Goal: Task Accomplishment & Management: Use online tool/utility

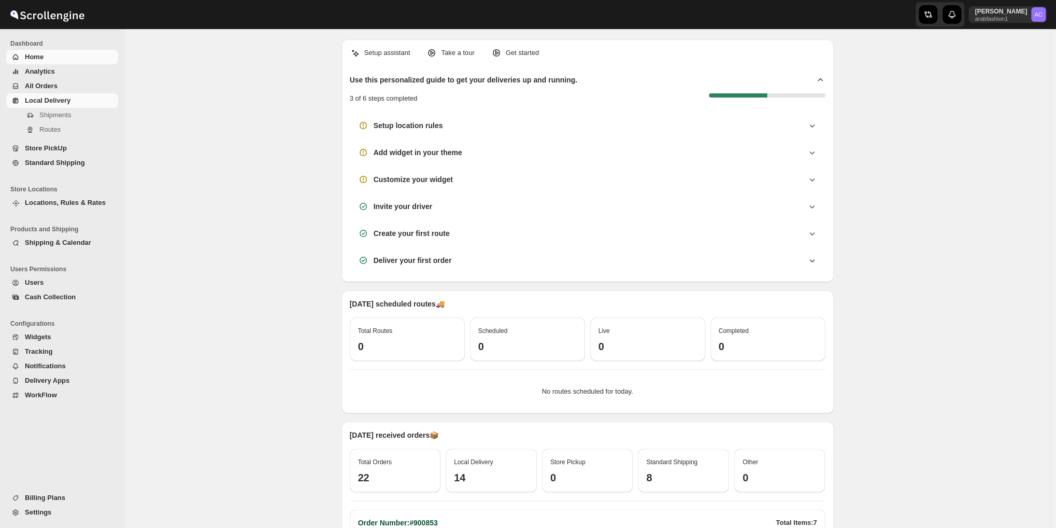
click at [43, 100] on span "Local Delivery" at bounding box center [48, 100] width 46 height 8
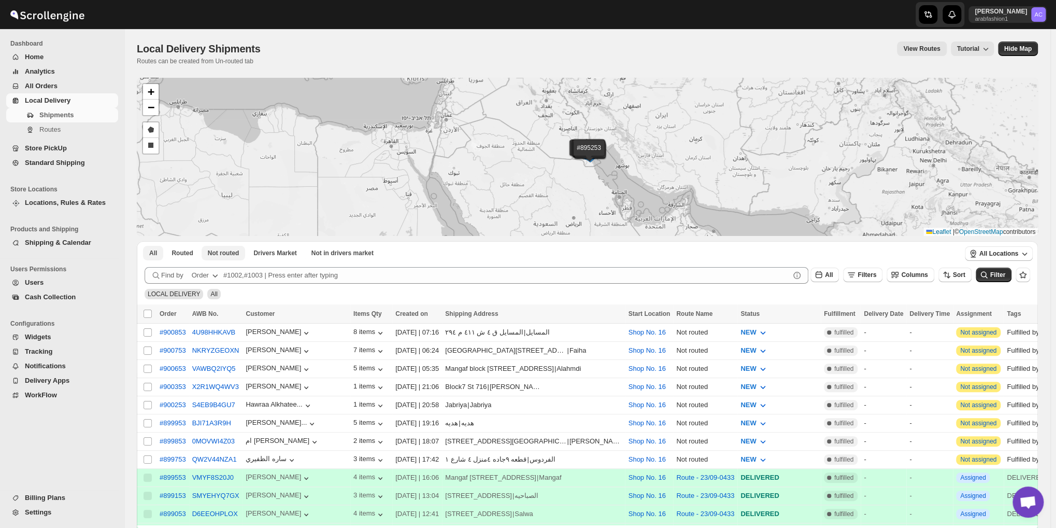
click at [220, 253] on span "Not routed" at bounding box center [224, 253] width 32 height 8
click at [144, 315] on input "Select all shipments" at bounding box center [148, 313] width 8 height 8
checkbox input "true"
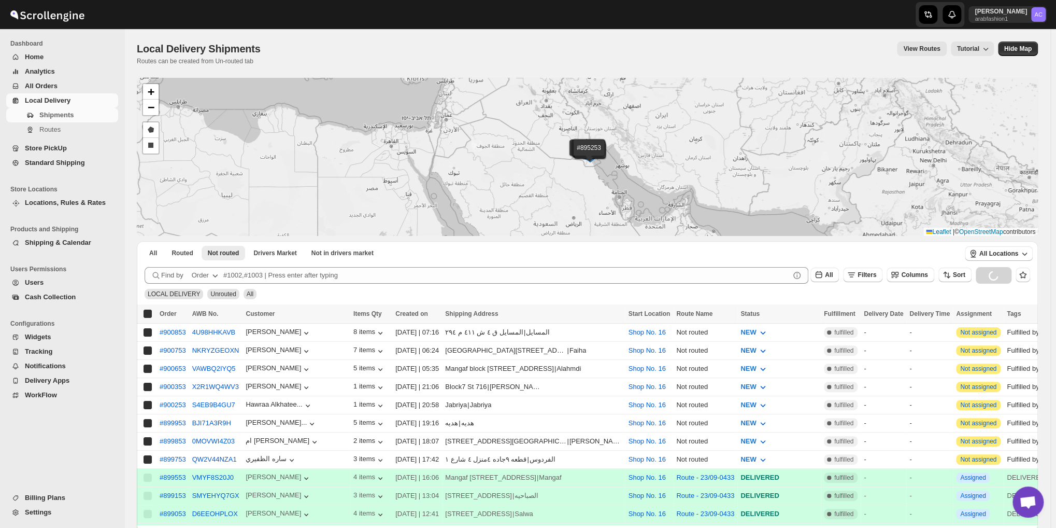
checkbox input "true"
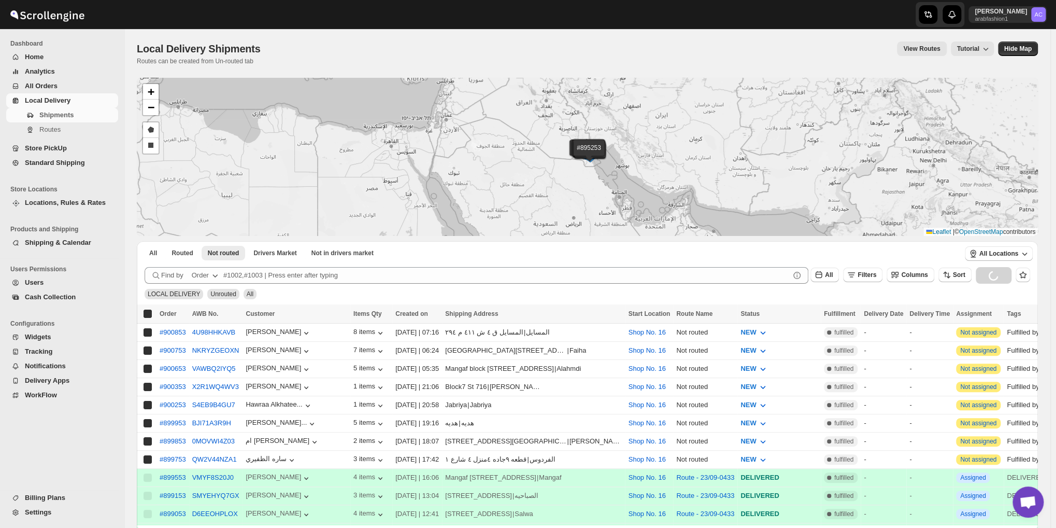
checkbox input "true"
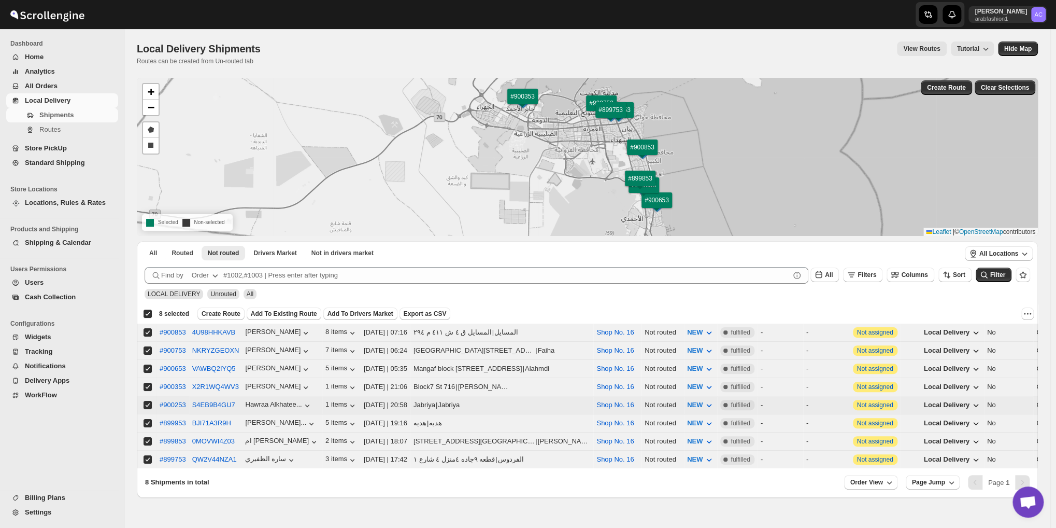
click at [146, 402] on input "Select shipment" at bounding box center [148, 405] width 8 height 8
checkbox input "false"
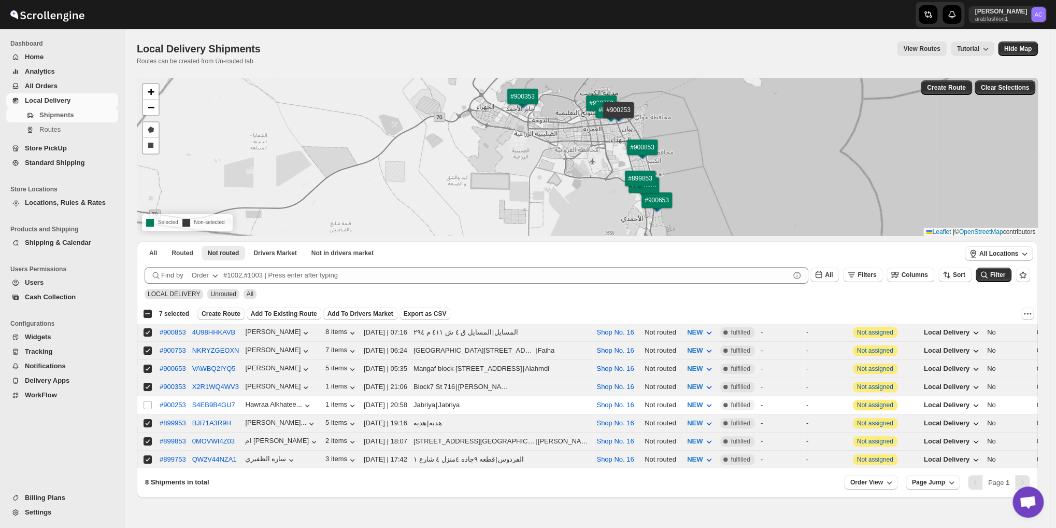
click at [225, 312] on span "Create Route" at bounding box center [221, 313] width 39 height 8
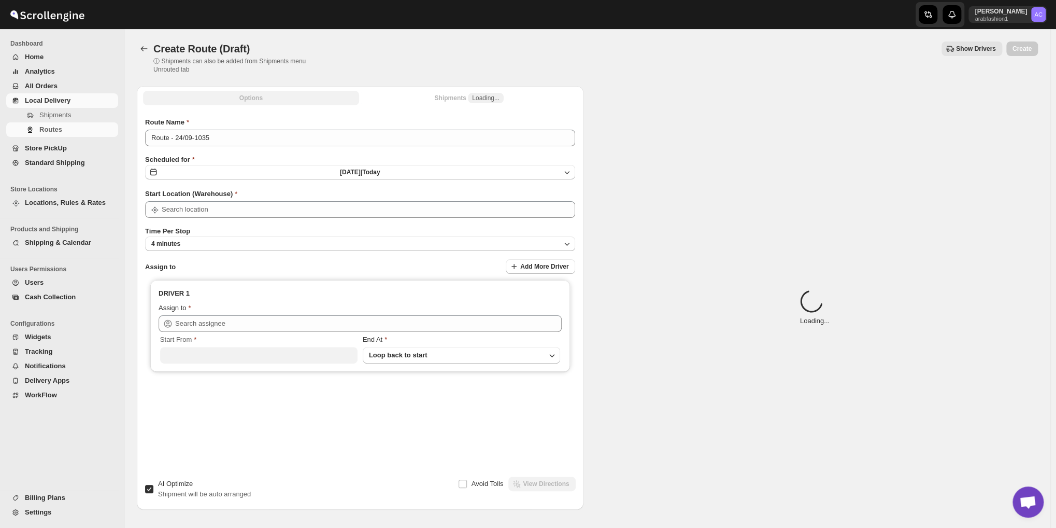
type input "Shop No. 16"
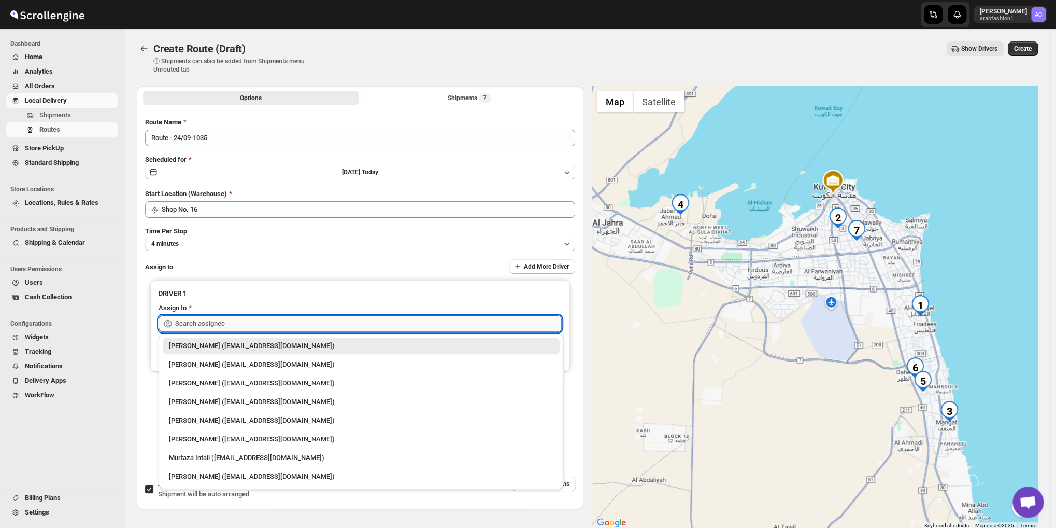
click at [266, 324] on input "text" at bounding box center [368, 323] width 387 height 17
click at [266, 475] on div "[PERSON_NAME] ([EMAIL_ADDRESS][DOMAIN_NAME])" at bounding box center [361, 476] width 385 height 10
type input "[PERSON_NAME] ([EMAIL_ADDRESS][DOMAIN_NAME])"
